Goal: Task Accomplishment & Management: Manage account settings

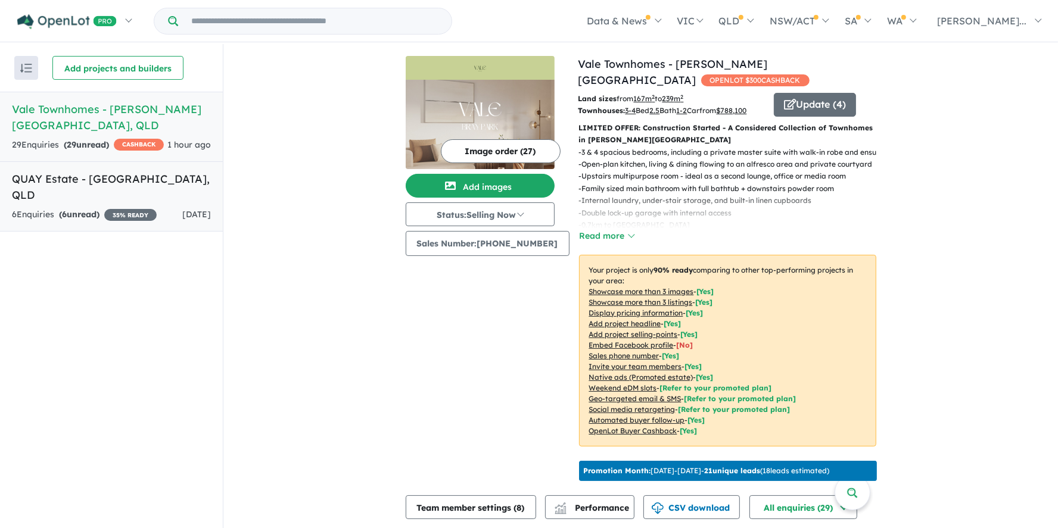
click at [54, 183] on h5 "QUAY Estate - [GEOGRAPHIC_DATA] , [GEOGRAPHIC_DATA]" at bounding box center [111, 187] width 199 height 32
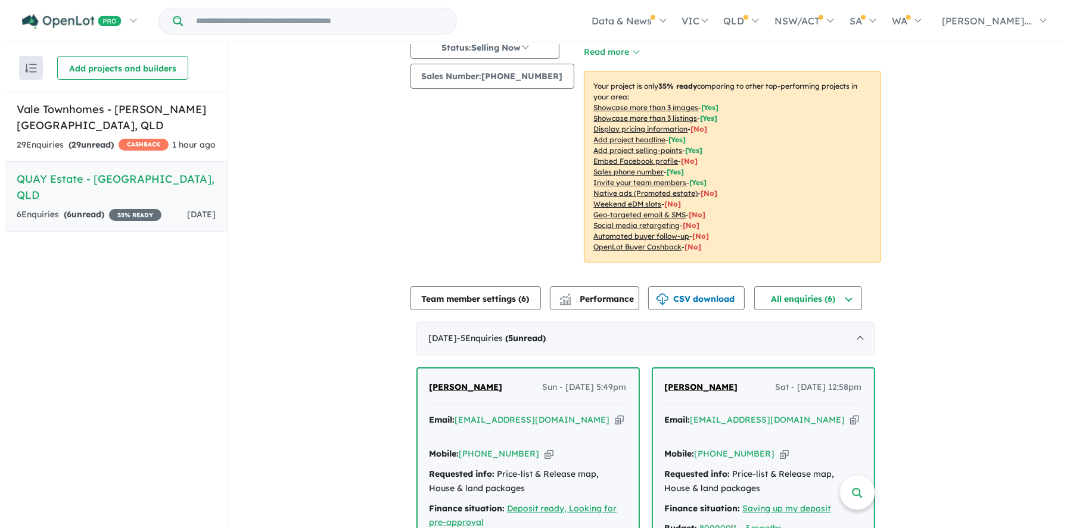
scroll to position [179, 0]
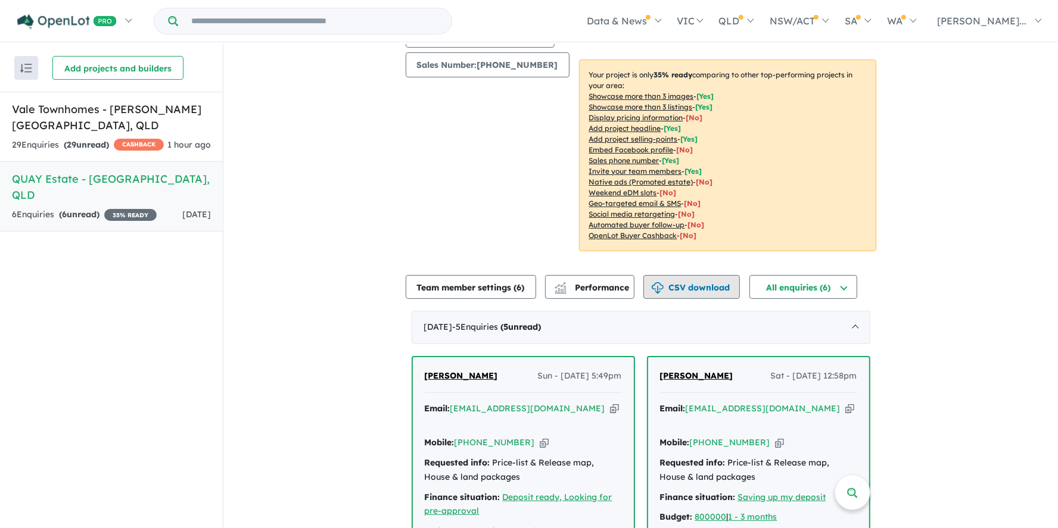
click at [693, 288] on button "CSV download" at bounding box center [691, 287] width 96 height 24
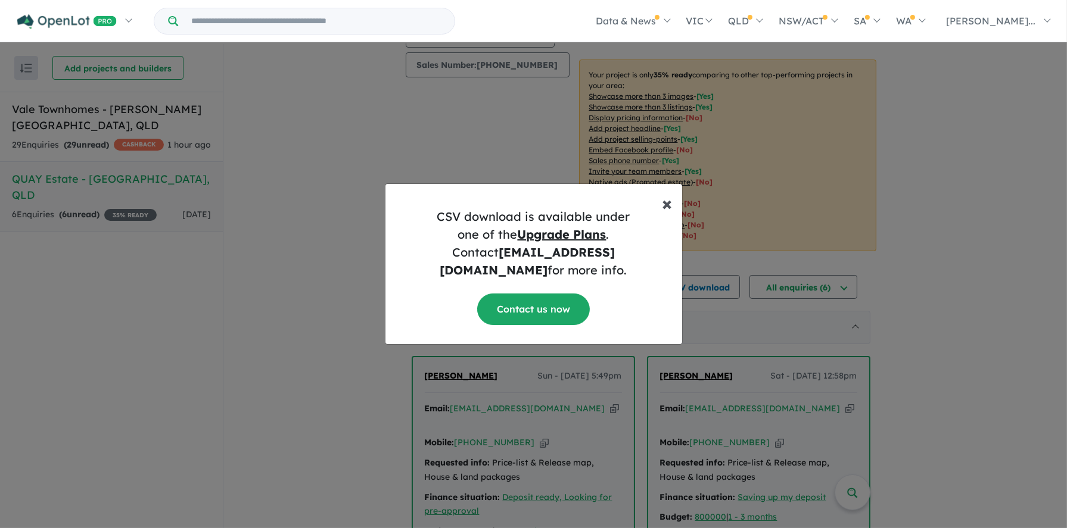
click at [668, 213] on span "×" at bounding box center [667, 203] width 10 height 24
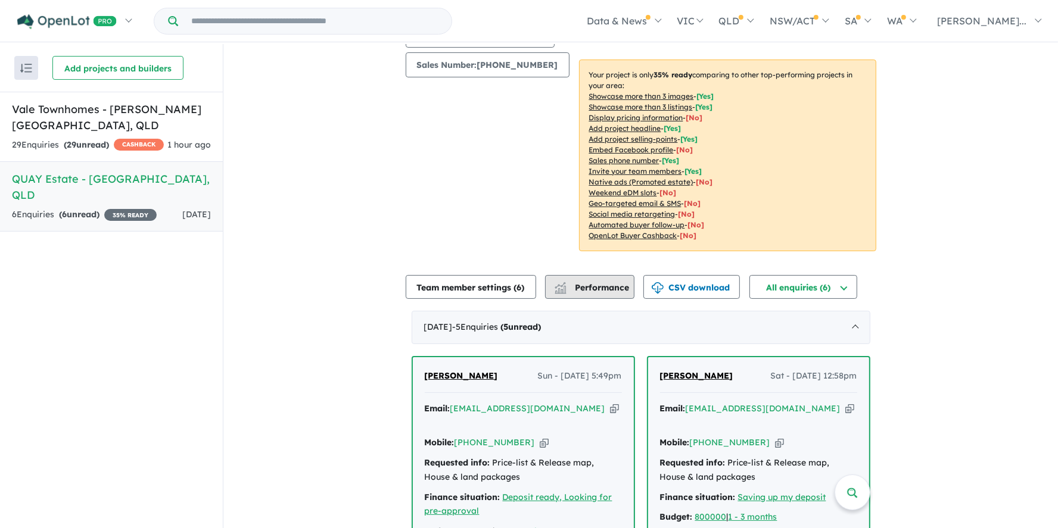
click at [572, 285] on div "button" at bounding box center [561, 288] width 24 height 23
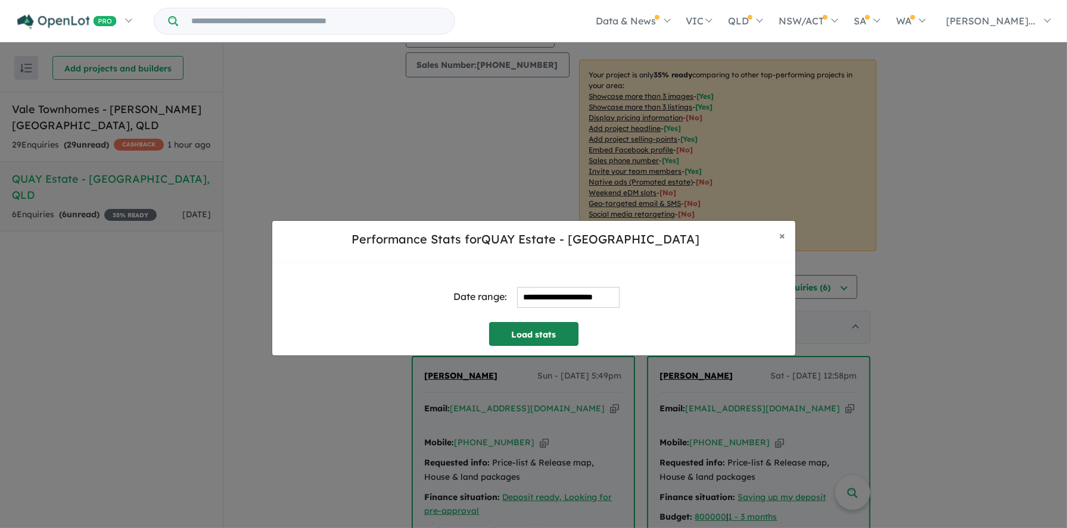
click at [552, 327] on button "Load stats" at bounding box center [533, 334] width 89 height 24
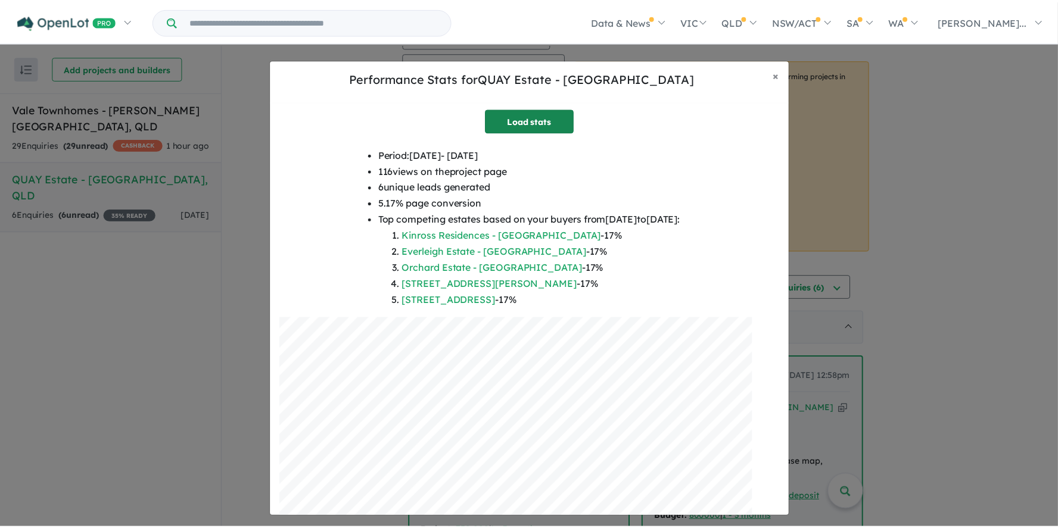
scroll to position [101, 0]
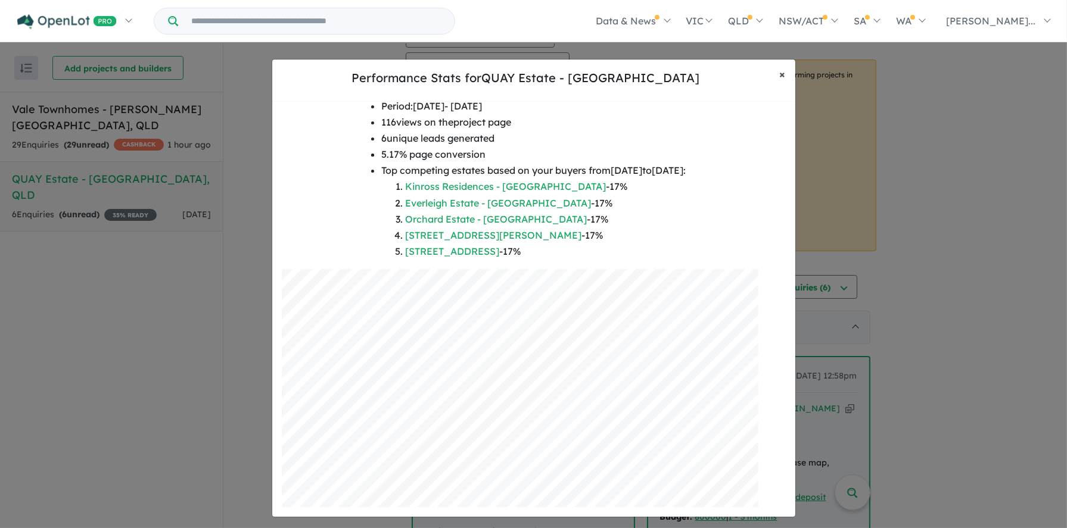
click at [784, 73] on span "×" at bounding box center [783, 74] width 6 height 14
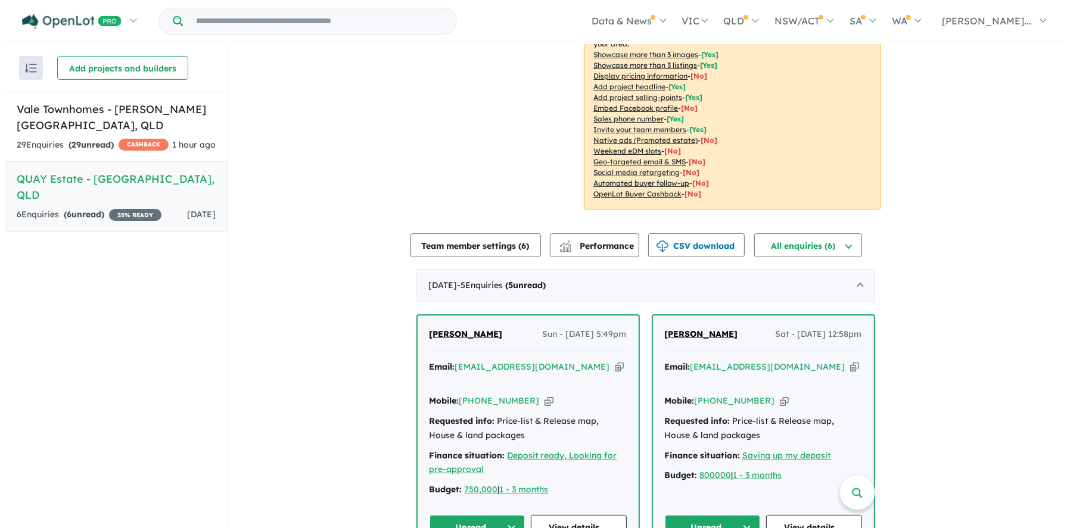
scroll to position [238, 0]
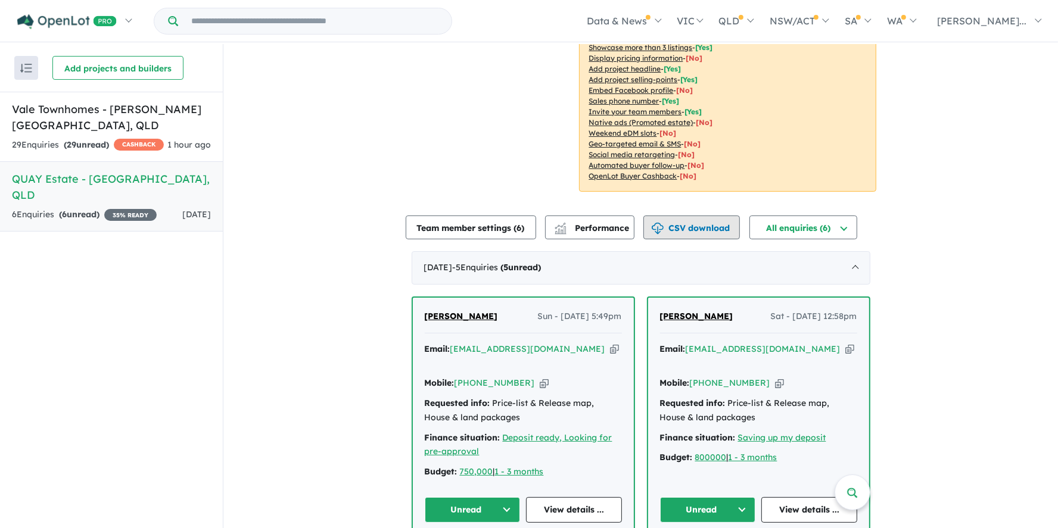
click at [699, 229] on button "CSV download" at bounding box center [691, 228] width 96 height 24
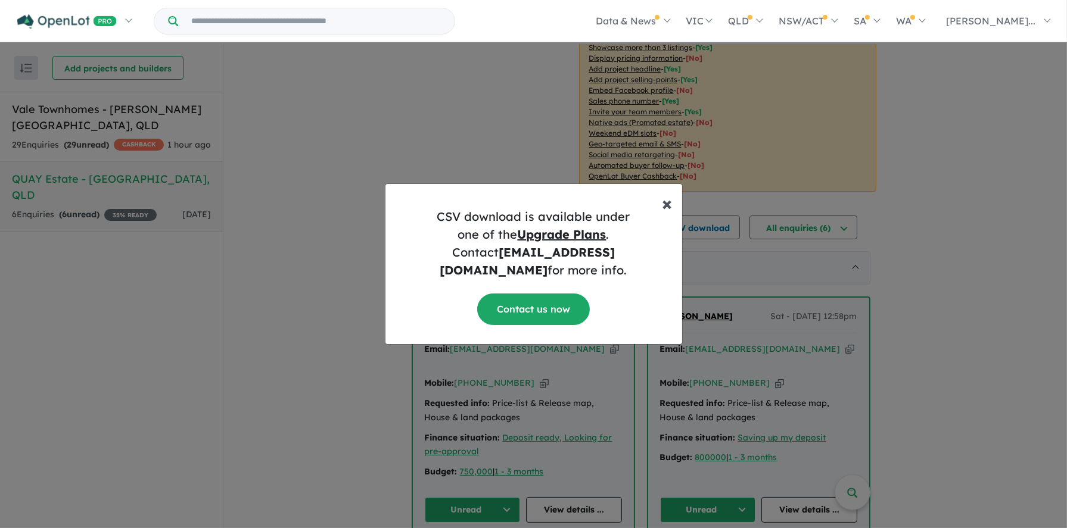
click at [663, 211] on span "×" at bounding box center [667, 203] width 10 height 24
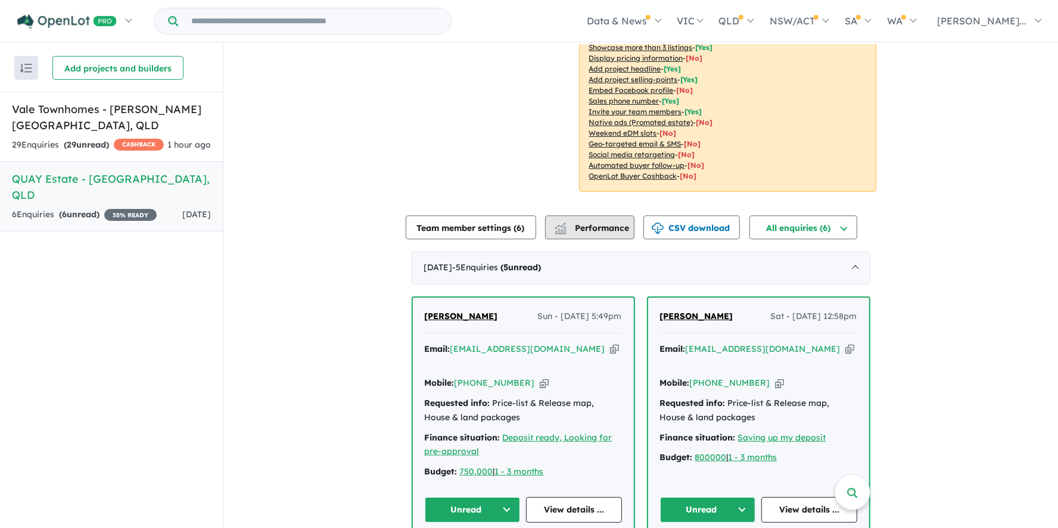
click at [594, 234] on button "Performance" at bounding box center [589, 228] width 89 height 24
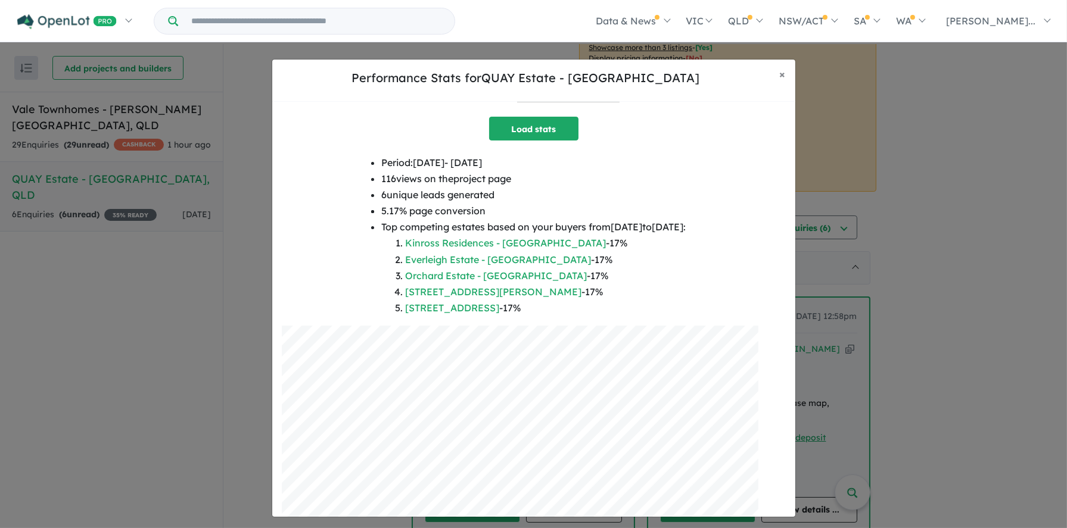
scroll to position [0, 0]
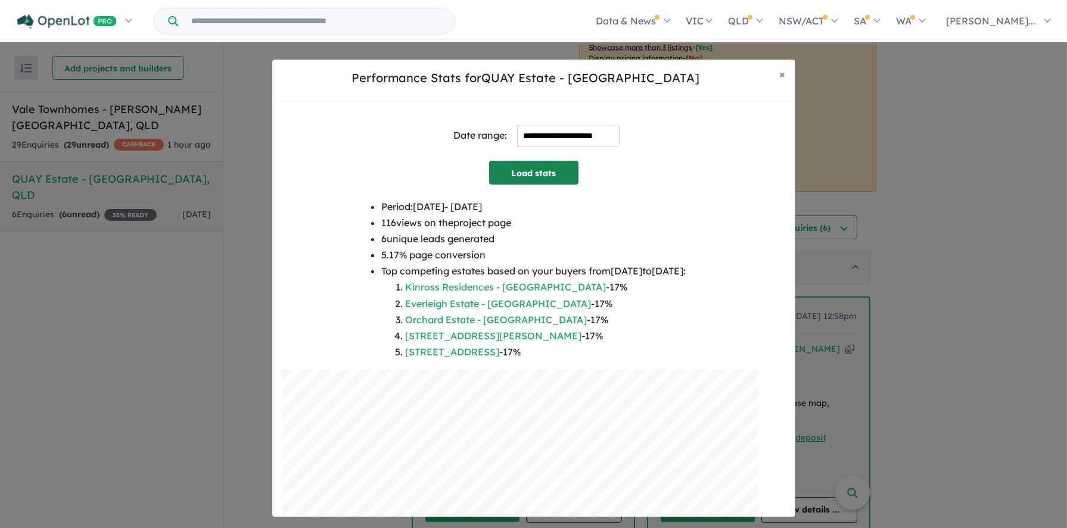
click at [534, 176] on button "Load stats" at bounding box center [533, 173] width 89 height 24
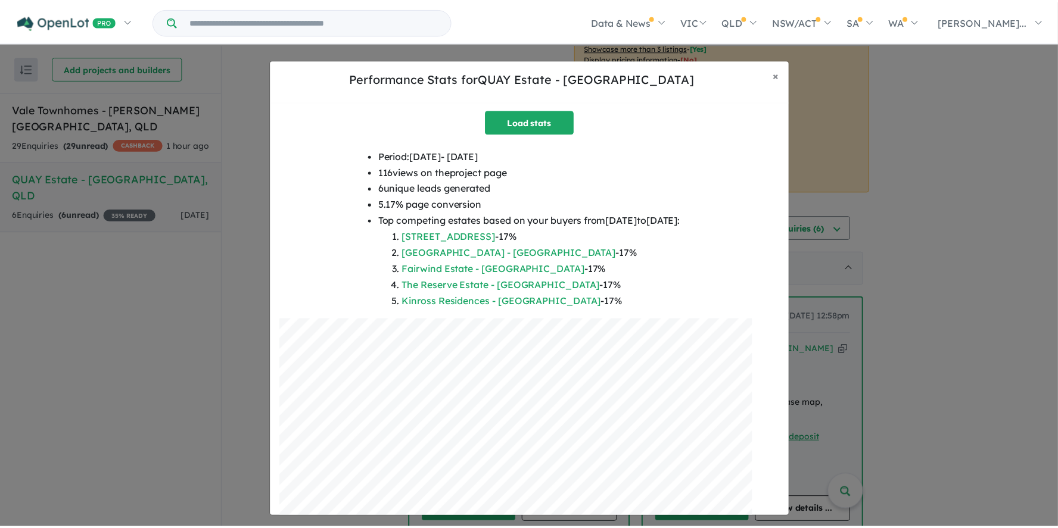
scroll to position [101, 0]
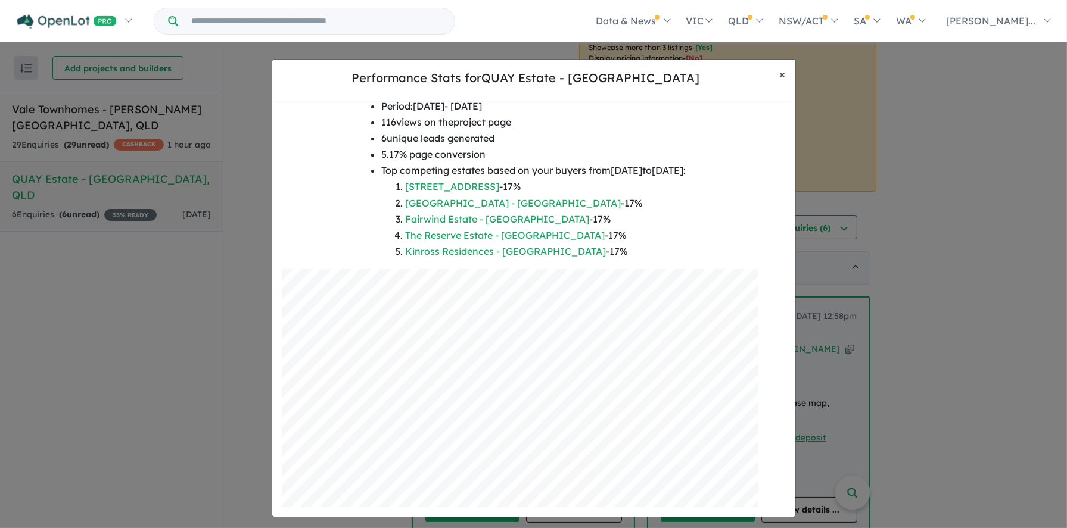
click at [781, 76] on span "×" at bounding box center [783, 74] width 6 height 14
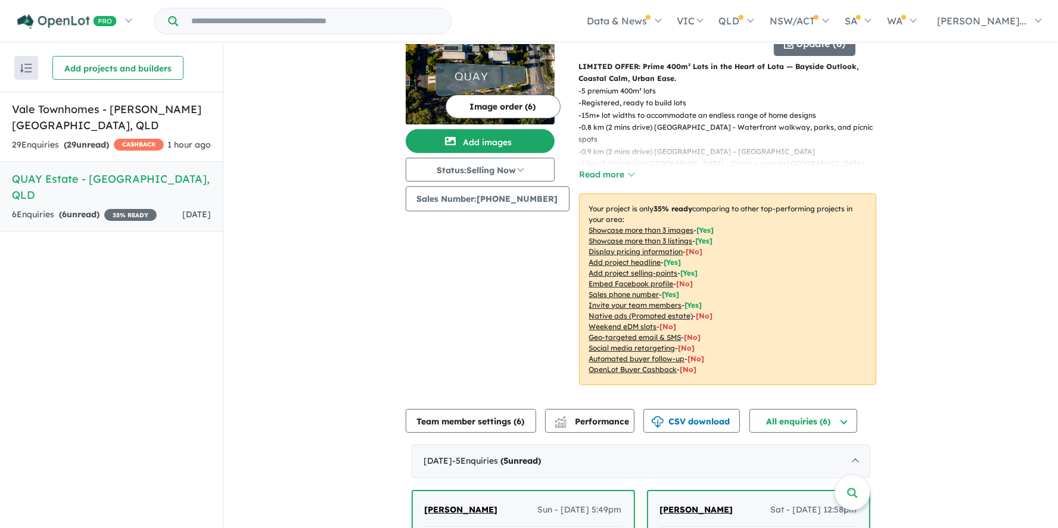
scroll to position [0, 0]
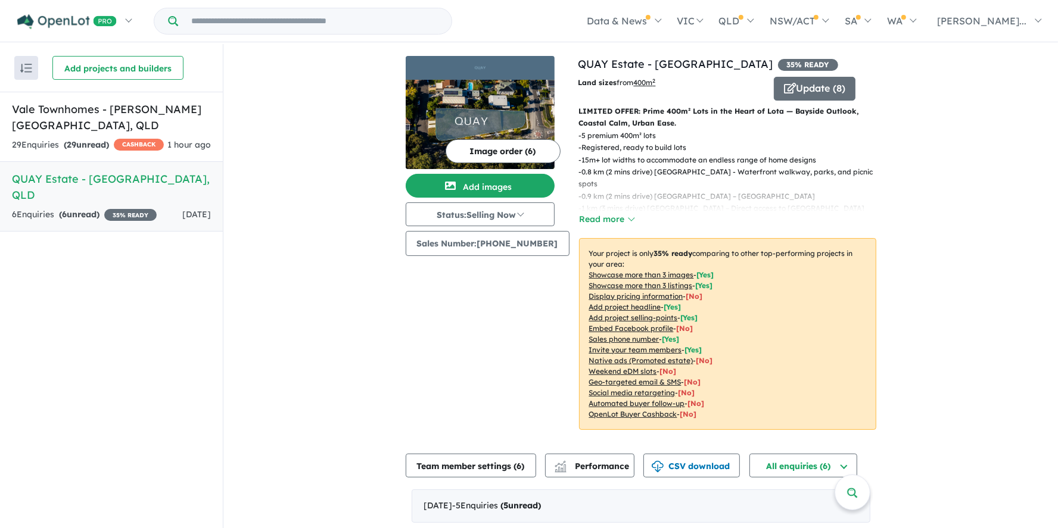
click at [21, 66] on img "button" at bounding box center [26, 68] width 12 height 9
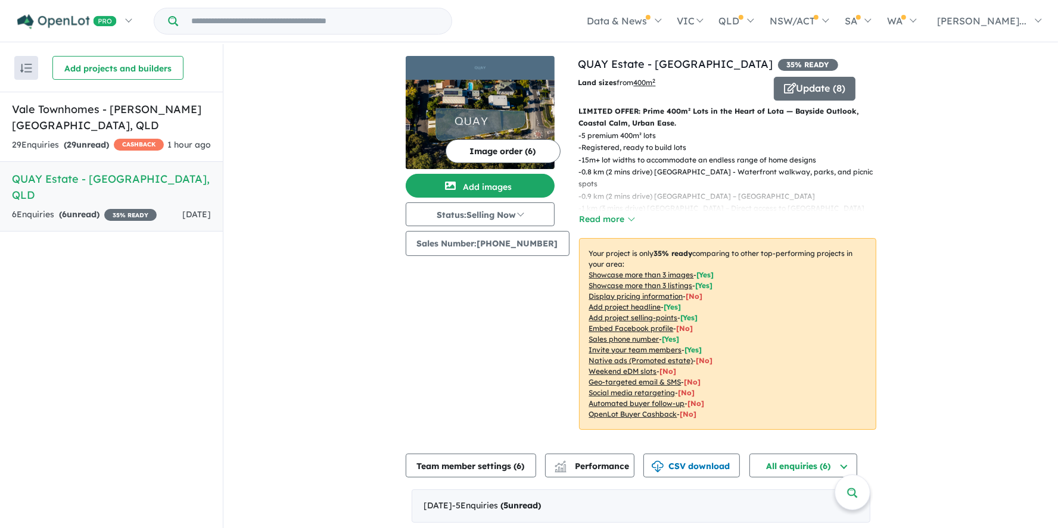
click at [74, 175] on h5 "QUAY Estate - [GEOGRAPHIC_DATA] , [GEOGRAPHIC_DATA]" at bounding box center [111, 187] width 199 height 32
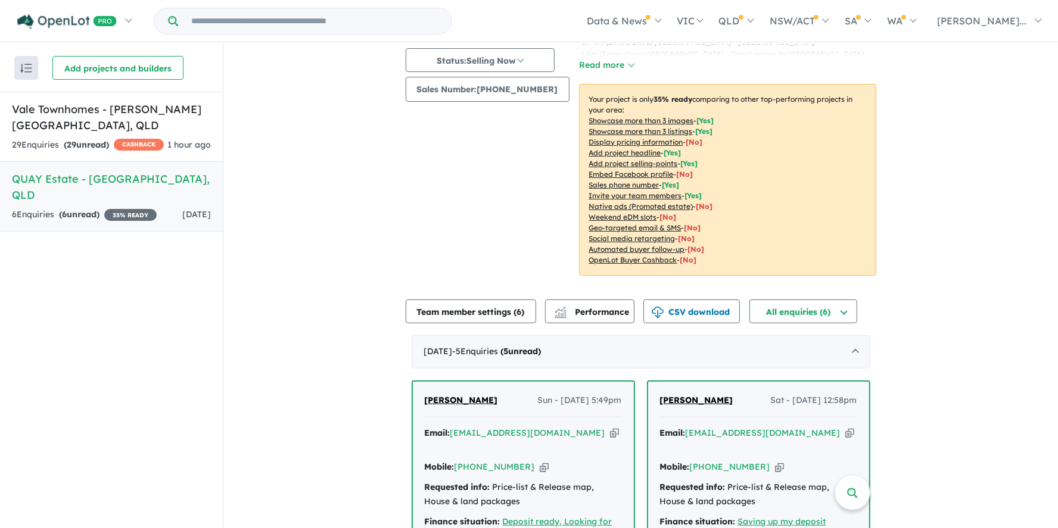
scroll to position [357, 0]
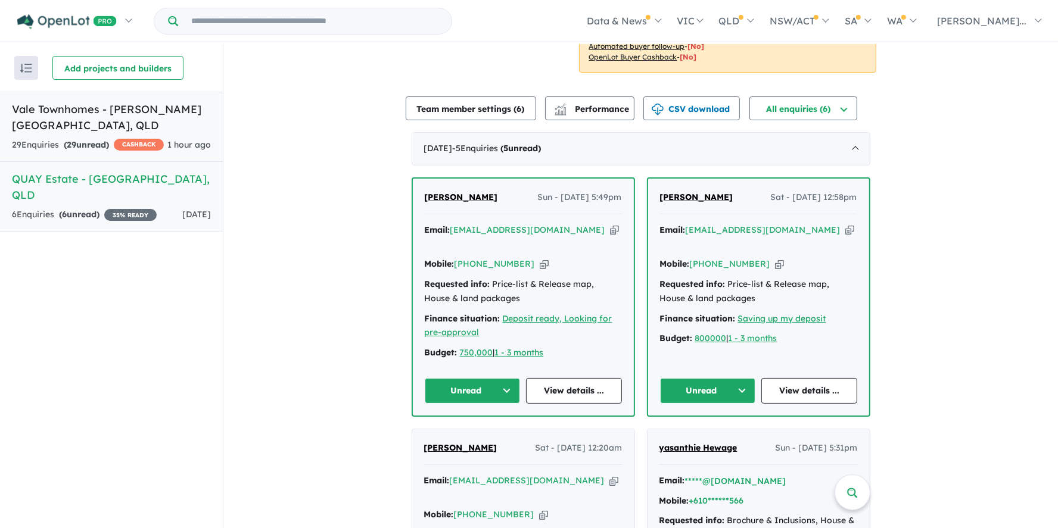
click at [123, 107] on h5 "Vale Townhomes - [PERSON_NAME][GEOGRAPHIC_DATA] , [GEOGRAPHIC_DATA]" at bounding box center [111, 117] width 199 height 32
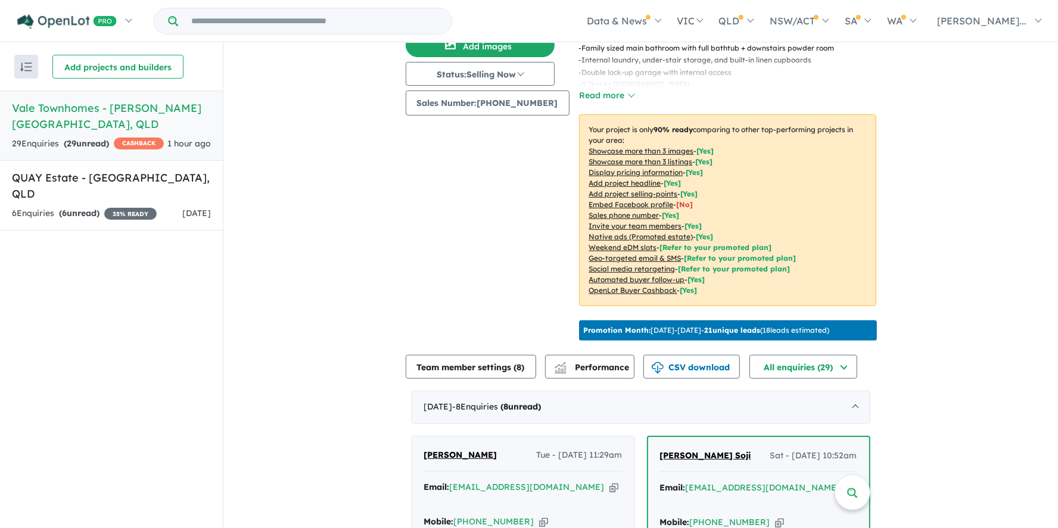
scroll to position [378, 0]
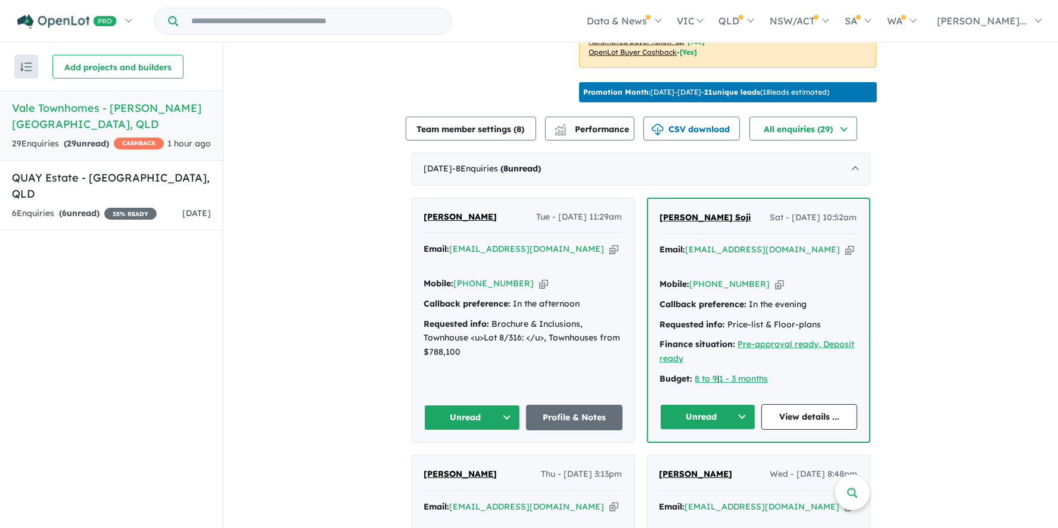
click at [491, 405] on button "Unread" at bounding box center [472, 418] width 96 height 26
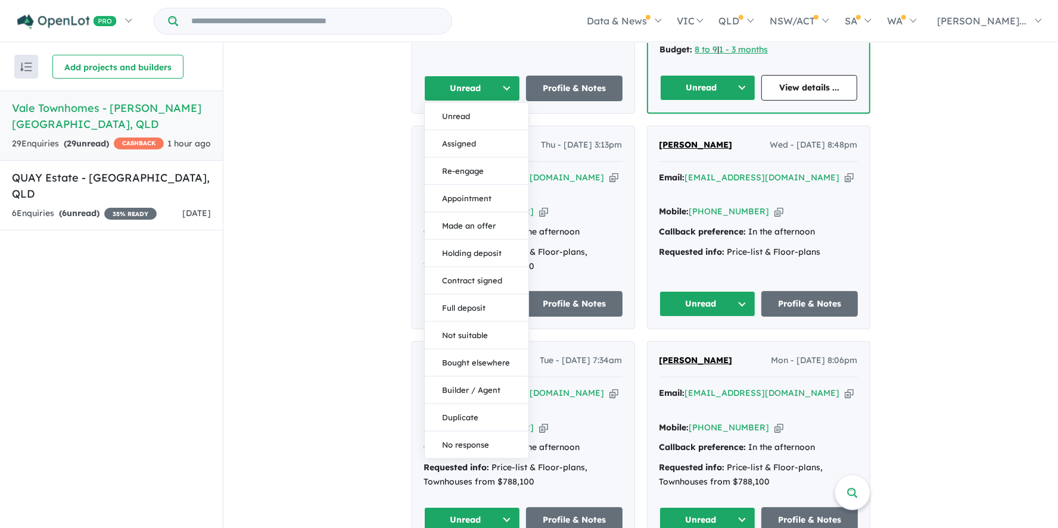
scroll to position [735, 0]
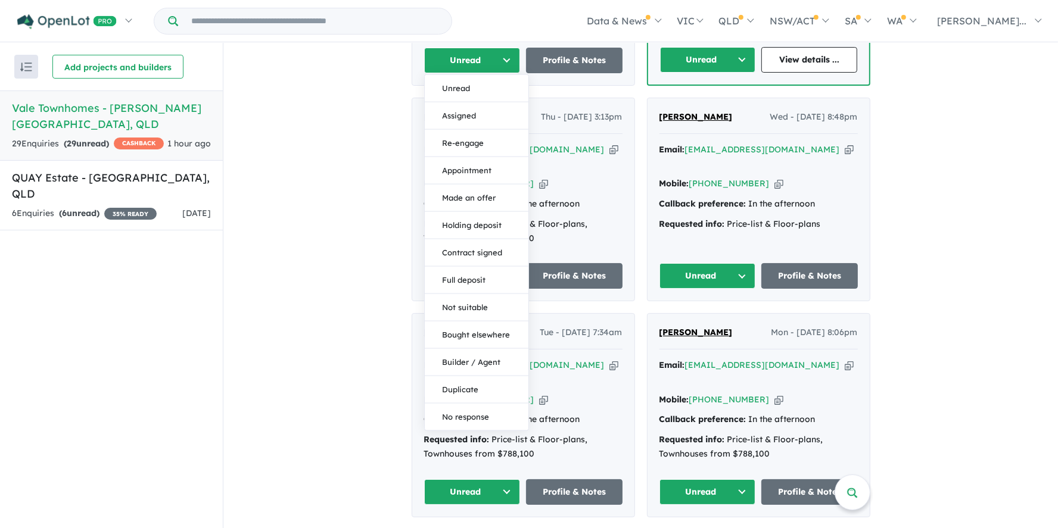
click at [337, 260] on div "View 2 projects in your account Vale Townhomes - [PERSON_NAME][GEOGRAPHIC_DATA]…" at bounding box center [640, 92] width 834 height 1569
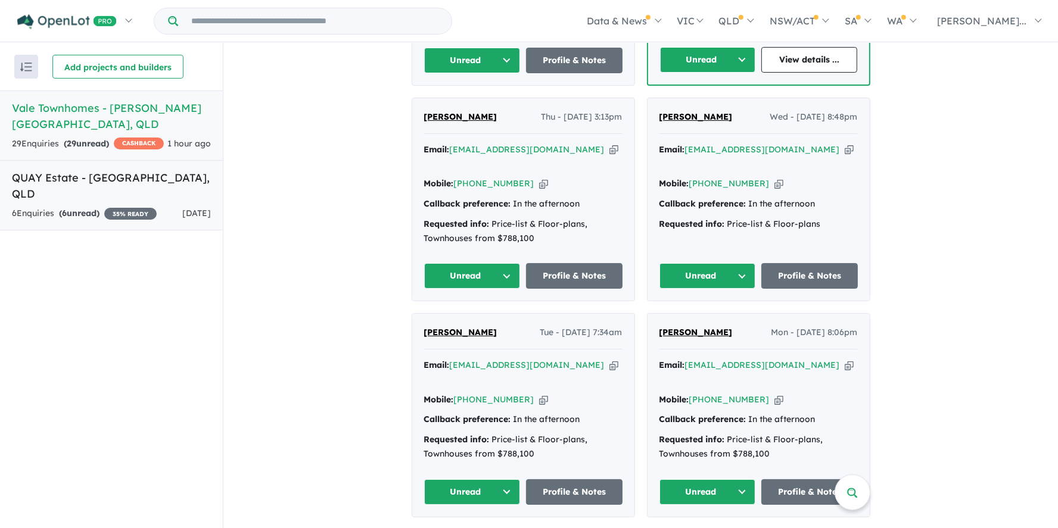
click at [67, 176] on h5 "QUAY Estate - [GEOGRAPHIC_DATA] , [GEOGRAPHIC_DATA]" at bounding box center [111, 186] width 199 height 32
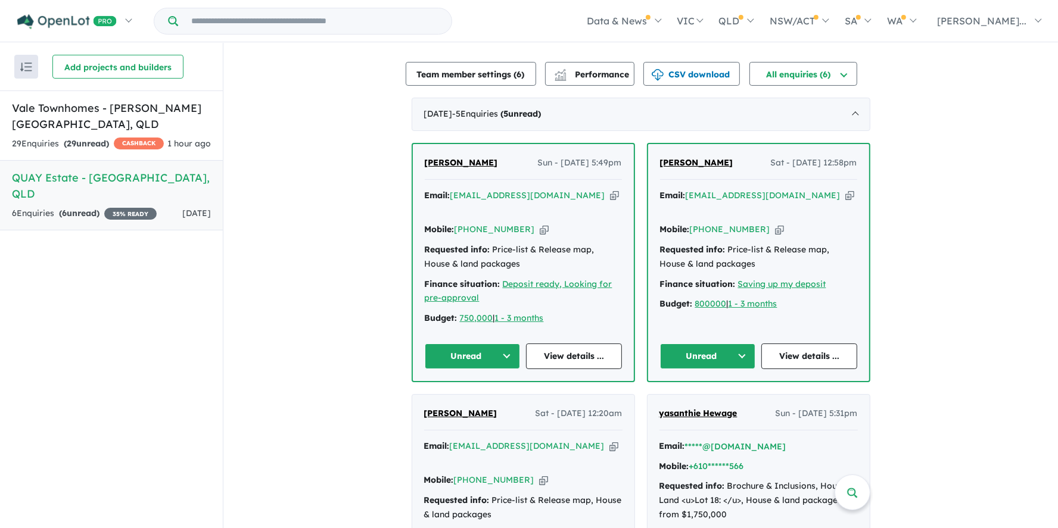
scroll to position [366, 0]
